Goal: Use online tool/utility: Utilize a website feature to perform a specific function

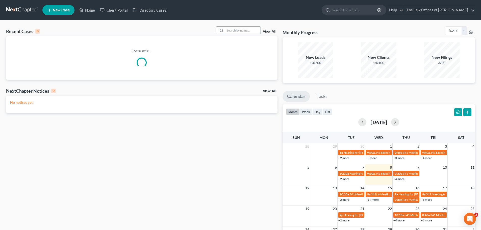
click at [235, 30] on input "search" at bounding box center [242, 30] width 35 height 7
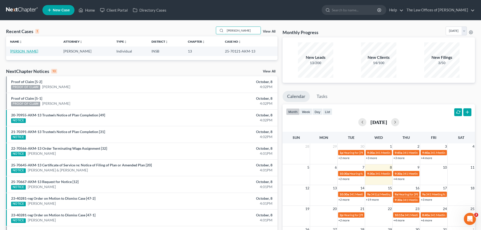
type input "[PERSON_NAME]"
click at [27, 52] on link "[PERSON_NAME]" at bounding box center [24, 51] width 28 height 4
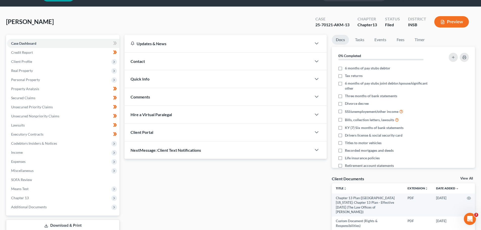
scroll to position [25, 0]
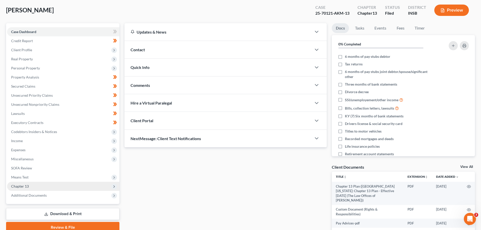
click at [26, 185] on span "Chapter 13" at bounding box center [20, 186] width 18 height 4
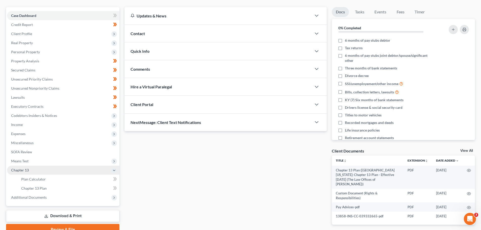
scroll to position [51, 0]
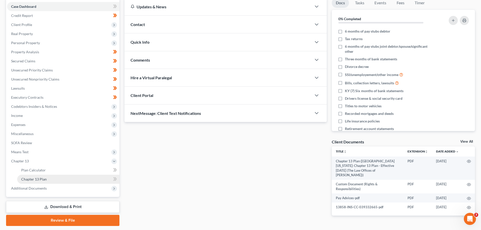
click at [30, 181] on span "Chapter 13 Plan" at bounding box center [34, 179] width 26 height 4
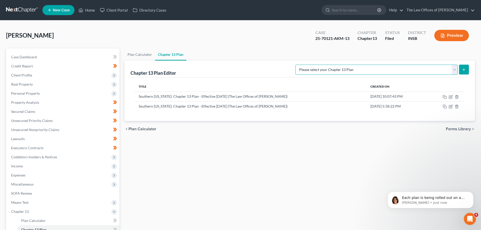
click at [453, 70] on select "Please select your Chapter 13 Plan National Form Plan - Official Form 113 South…" at bounding box center [376, 70] width 162 height 10
click at [343, 170] on div "Plan Calculator Chapter 13 Plan Chapter 13 Plan Editor Please select your Chapt…" at bounding box center [300, 162] width 356 height 228
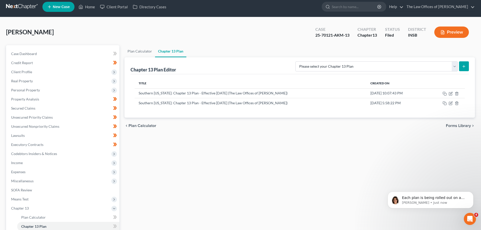
scroll to position [51, 0]
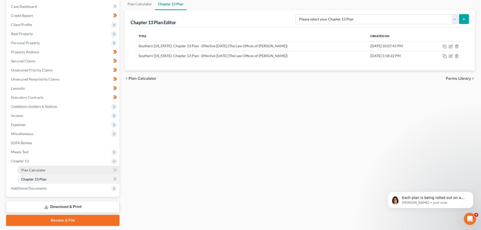
click at [27, 171] on span "Plan Calculator" at bounding box center [33, 170] width 24 height 4
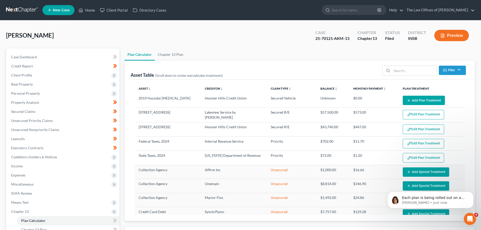
select select "59"
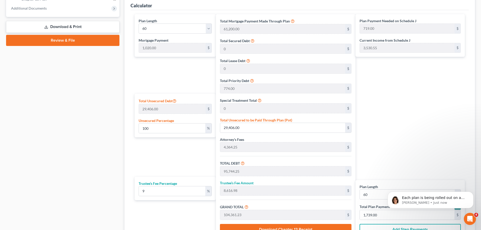
scroll to position [205, 0]
